Goal: Information Seeking & Learning: Learn about a topic

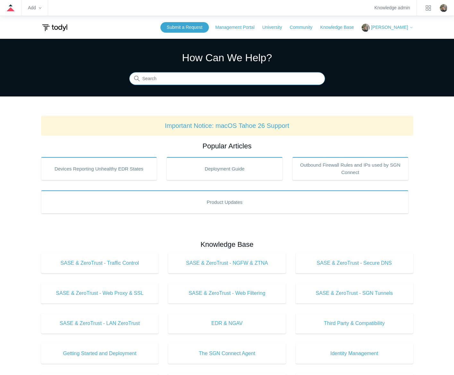
click at [254, 77] on input "Search" at bounding box center [227, 78] width 196 height 13
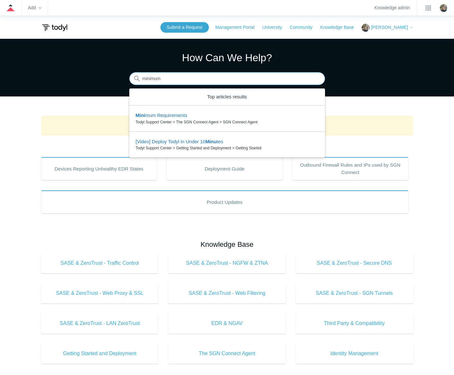
type input "minimum"
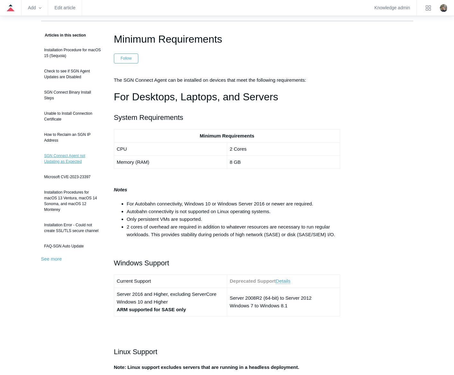
scroll to position [32, 0]
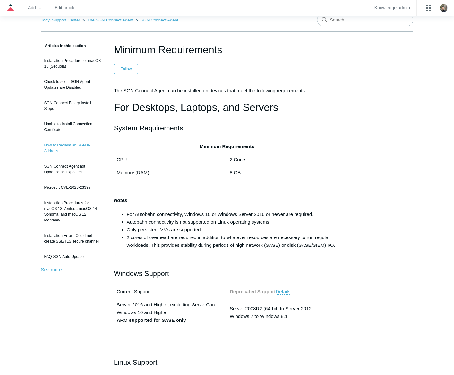
click at [54, 142] on link "How to Reclaim an SGN IP Address" at bounding box center [72, 148] width 63 height 18
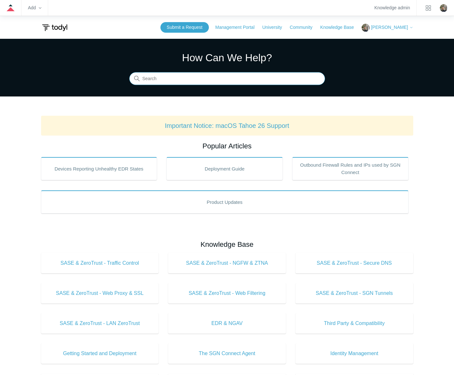
click at [233, 81] on input "Search" at bounding box center [227, 78] width 196 height 13
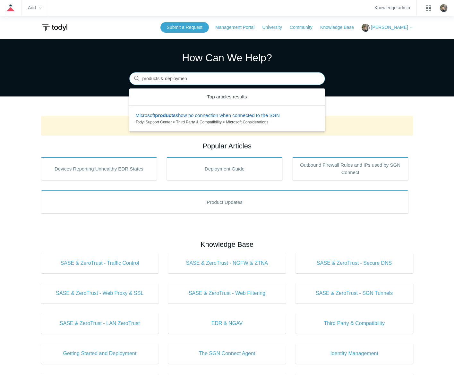
type input "products & deployment"
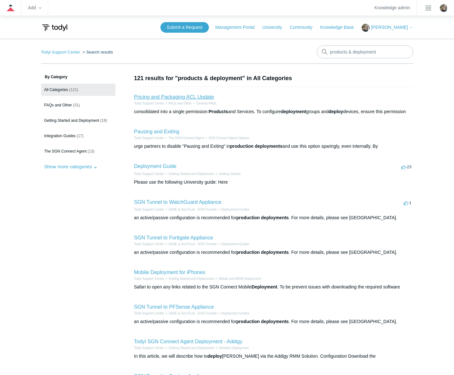
click at [176, 97] on link "Pricing and Packaging ACL Update" at bounding box center [174, 96] width 80 height 5
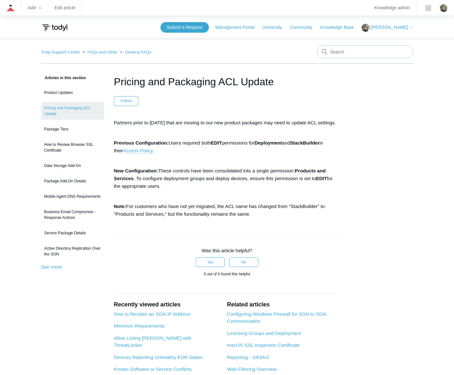
drag, startPoint x: 285, startPoint y: 83, endPoint x: 107, endPoint y: 77, distance: 178.8
click at [107, 77] on article "Pricing and Packaging ACL Update Follow Not yet followed by anyone Partners pri…" at bounding box center [227, 250] width 246 height 352
copy h1 "Pricing and Packaging ACL Update"
